Goal: Task Accomplishment & Management: Manage account settings

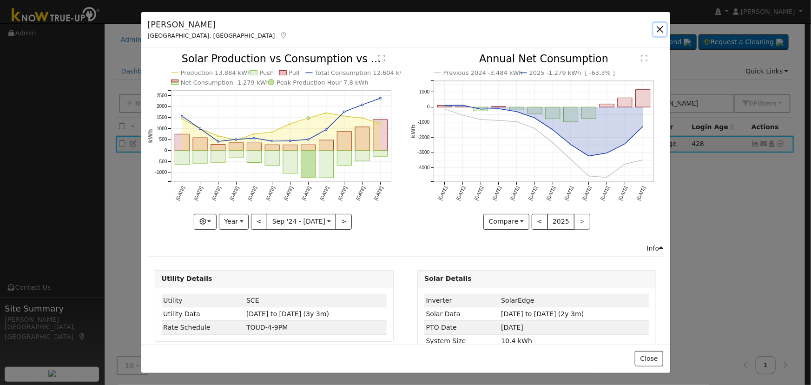
click at [658, 31] on button "button" at bounding box center [660, 29] width 13 height 13
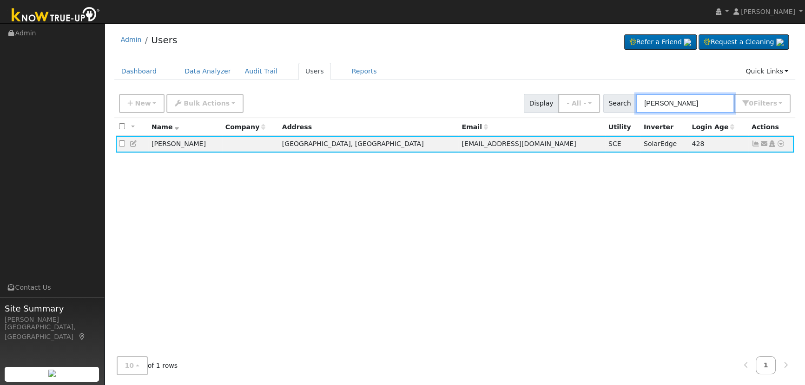
drag, startPoint x: 688, startPoint y: 108, endPoint x: 573, endPoint y: 92, distance: 116.0
click at [573, 93] on div "New Add User Quick Add Quick Connect Quick Convert Lead Bulk Actions Send Email…" at bounding box center [454, 102] width 675 height 22
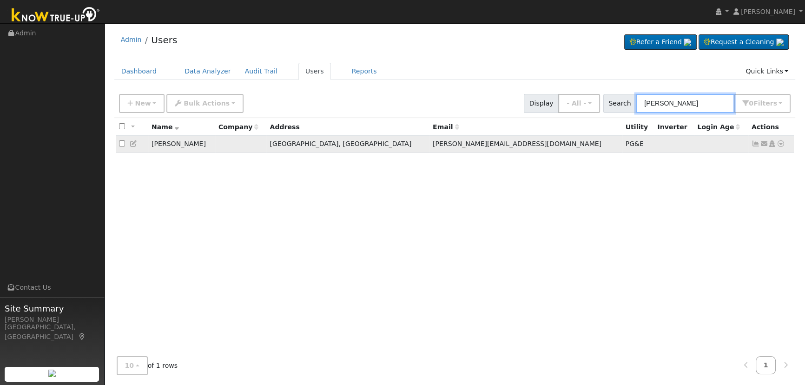
type input "[PERSON_NAME]"
click at [752, 144] on icon at bounding box center [756, 143] width 8 height 7
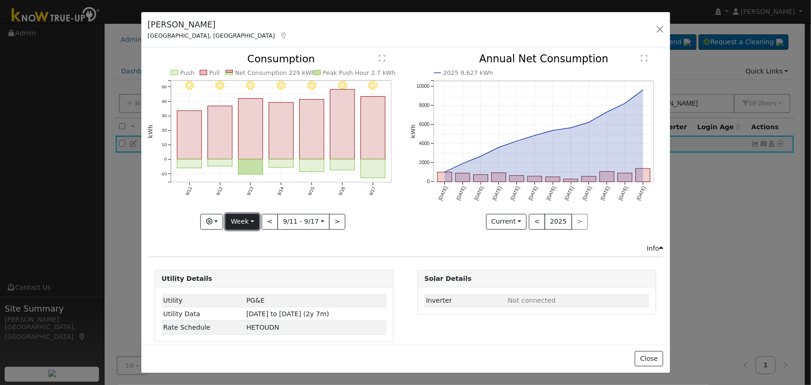
click at [251, 216] on button "Week" at bounding box center [242, 222] width 34 height 16
click at [254, 236] on link "Day" at bounding box center [258, 240] width 65 height 13
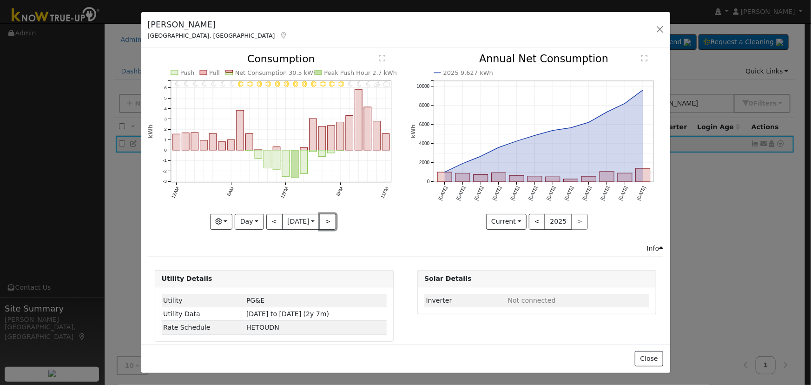
click at [327, 219] on button ">" at bounding box center [328, 222] width 16 height 16
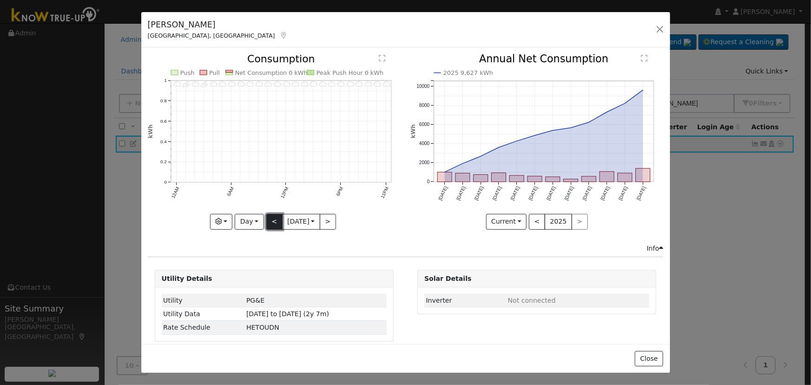
click at [271, 222] on button "<" at bounding box center [274, 222] width 16 height 16
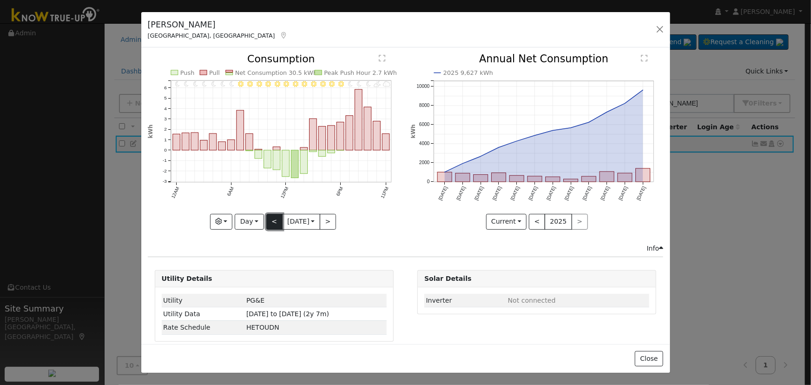
click at [271, 222] on button "<" at bounding box center [274, 222] width 16 height 16
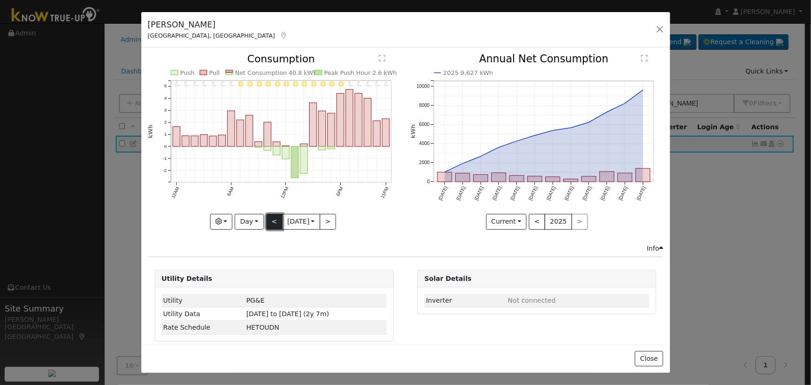
click at [269, 214] on button "<" at bounding box center [274, 222] width 16 height 16
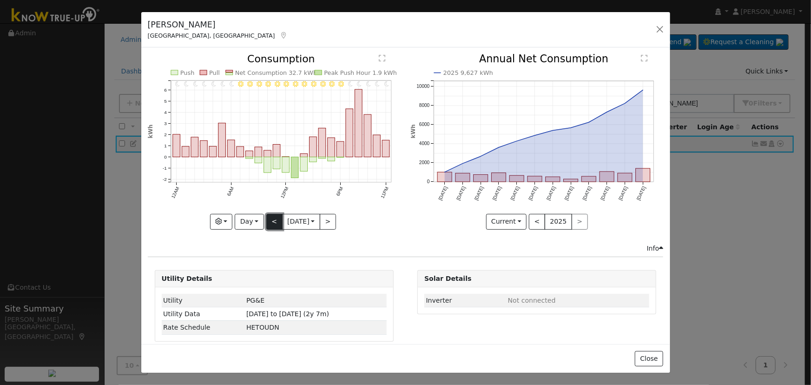
click at [270, 215] on button "<" at bounding box center [274, 222] width 16 height 16
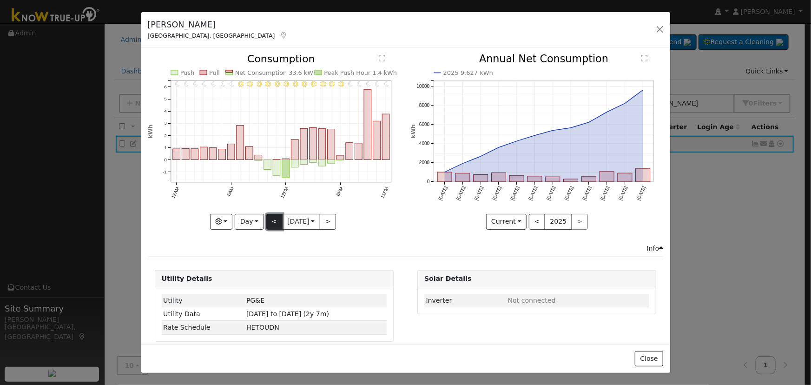
click at [271, 222] on button "<" at bounding box center [274, 222] width 16 height 16
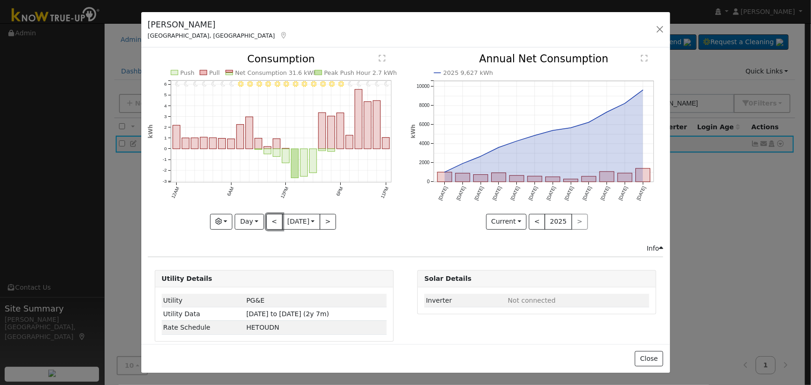
click at [271, 222] on button "<" at bounding box center [274, 222] width 16 height 16
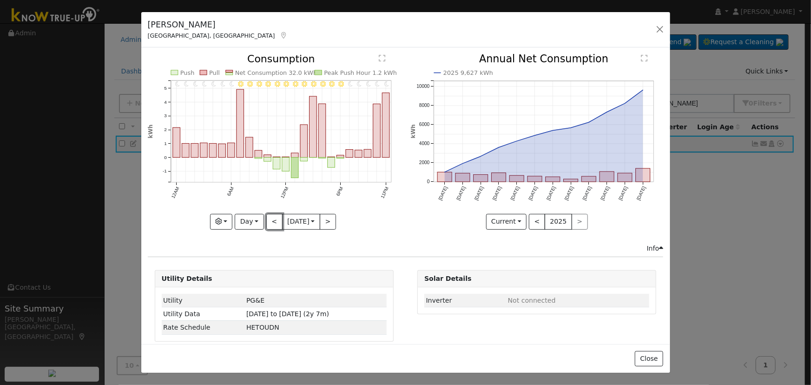
click at [271, 222] on button "<" at bounding box center [274, 222] width 16 height 16
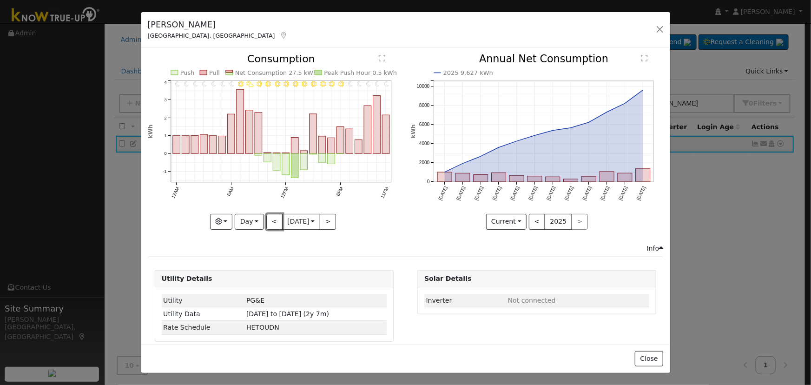
click at [271, 222] on button "<" at bounding box center [274, 222] width 16 height 16
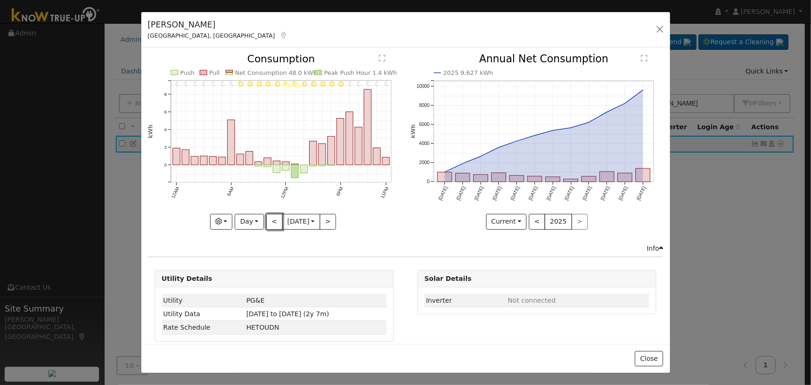
click at [271, 222] on button "<" at bounding box center [274, 222] width 16 height 16
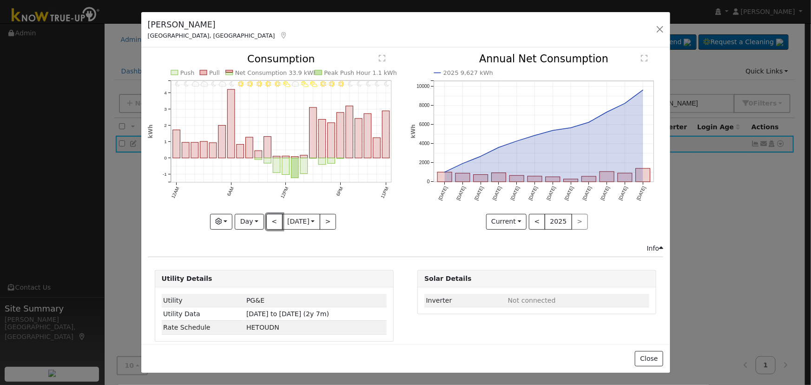
click at [271, 222] on button "<" at bounding box center [274, 222] width 16 height 16
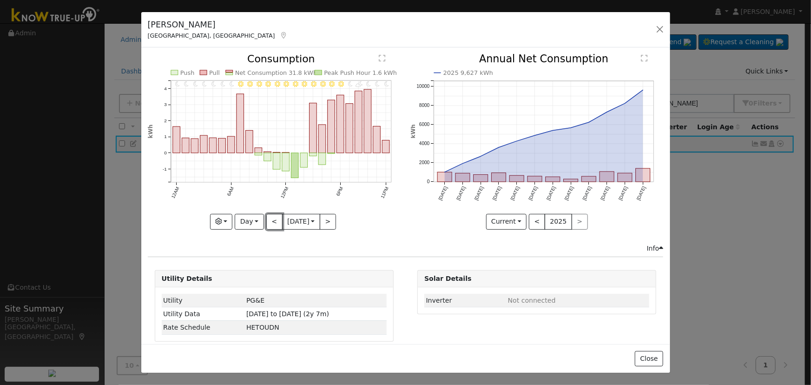
click at [271, 223] on button "<" at bounding box center [274, 222] width 16 height 16
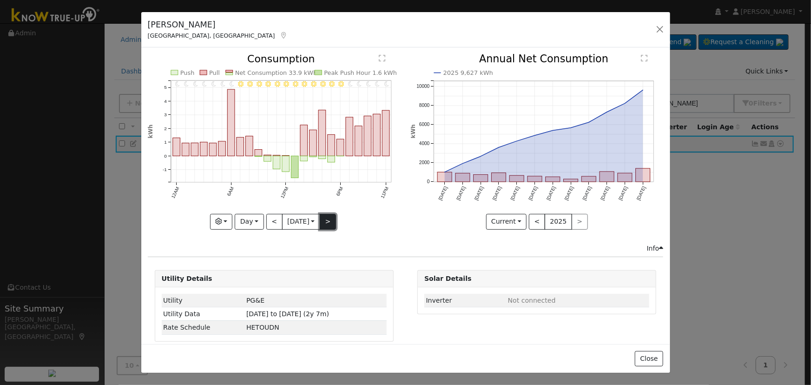
click at [325, 218] on button ">" at bounding box center [328, 222] width 16 height 16
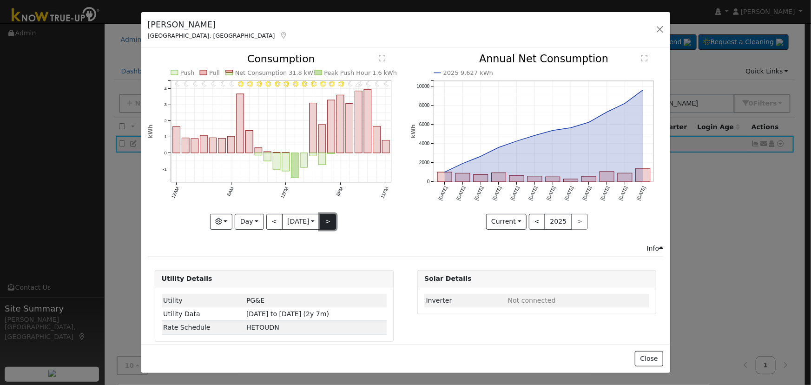
click at [325, 218] on button ">" at bounding box center [328, 222] width 16 height 16
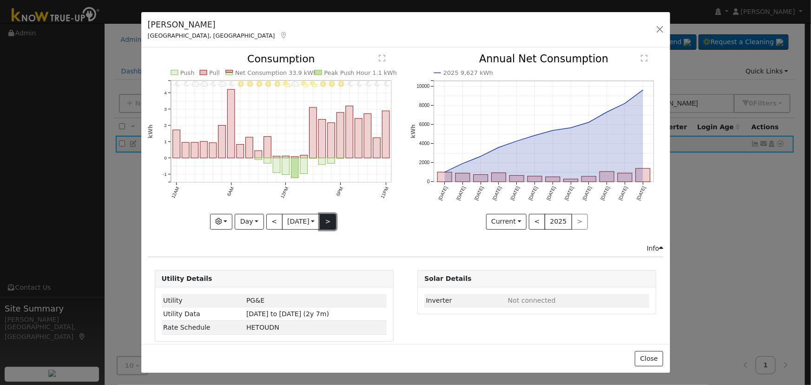
click at [325, 218] on button ">" at bounding box center [328, 222] width 16 height 16
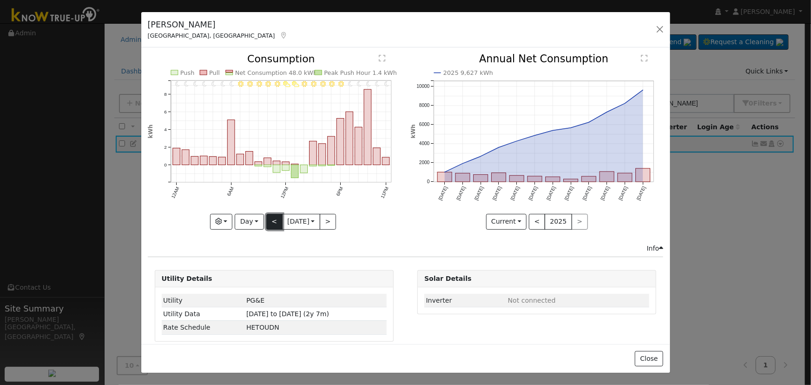
click at [268, 218] on button "<" at bounding box center [274, 222] width 16 height 16
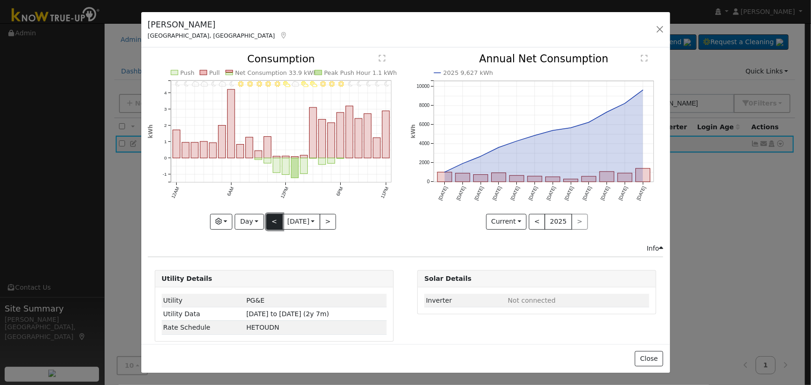
click at [268, 218] on button "<" at bounding box center [274, 222] width 16 height 16
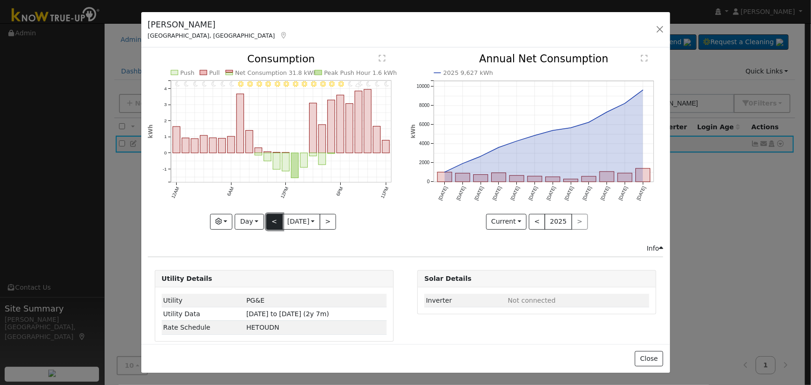
click at [271, 219] on button "<" at bounding box center [274, 222] width 16 height 16
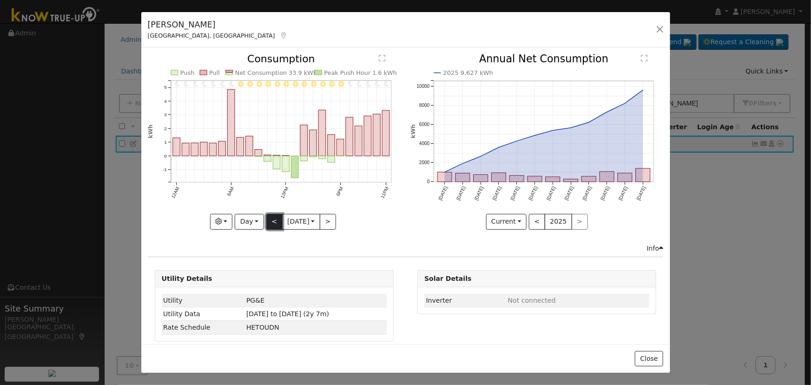
click at [272, 215] on button "<" at bounding box center [274, 222] width 16 height 16
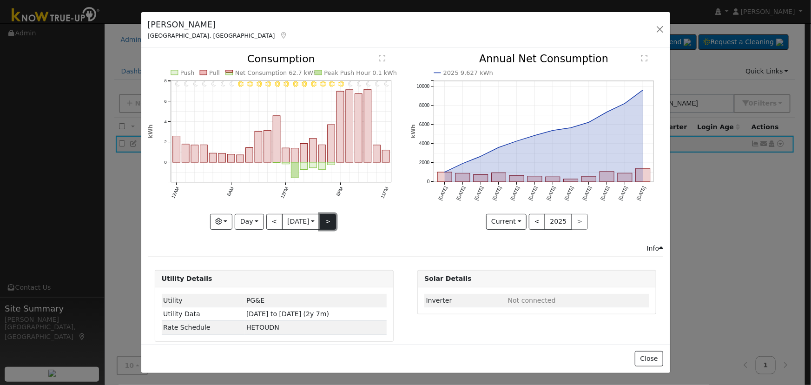
click at [324, 218] on button ">" at bounding box center [328, 222] width 16 height 16
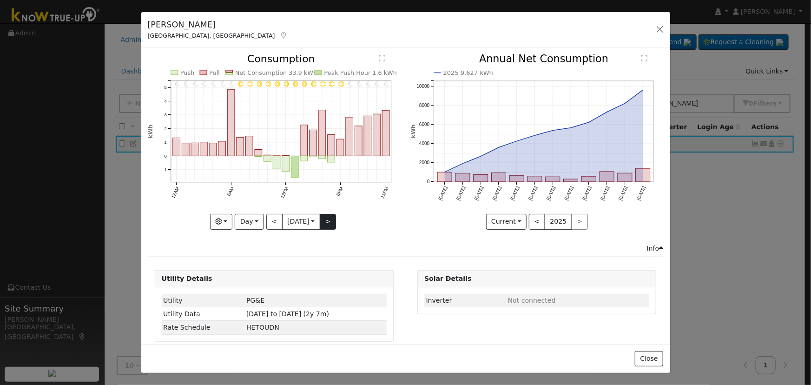
click at [324, 218] on div at bounding box center [274, 141] width 253 height 175
click at [324, 218] on div "11PM - Clear 10PM - Clear 9PM - Clear 8PM - Clear 7PM - Clear 6PM - Clear 5PM -…" at bounding box center [274, 141] width 253 height 175
click at [324, 218] on button ">" at bounding box center [328, 222] width 16 height 16
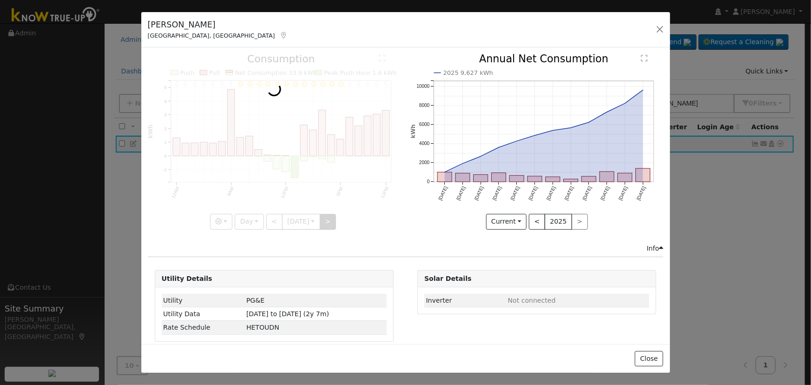
click at [324, 218] on div at bounding box center [274, 141] width 253 height 175
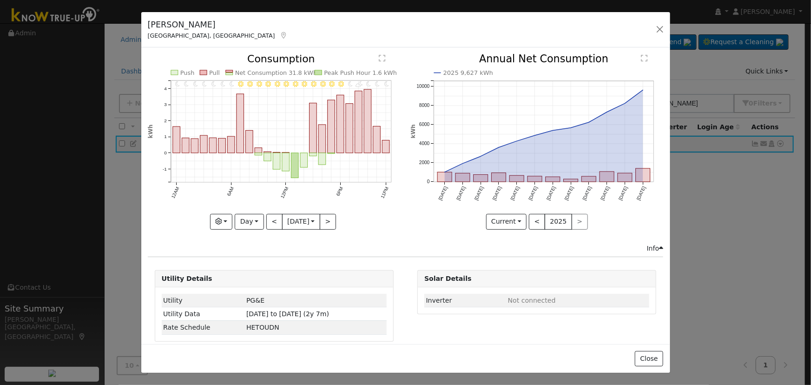
click at [324, 220] on div "11PM - Clear 10PM - Clear 9PM - MostlyClear 8PM - PartlyCloudy 7PM - Clear 6PM …" at bounding box center [274, 141] width 253 height 175
click at [324, 220] on button ">" at bounding box center [328, 222] width 16 height 16
type input "[DATE]"
